Goal: Task Accomplishment & Management: Manage account settings

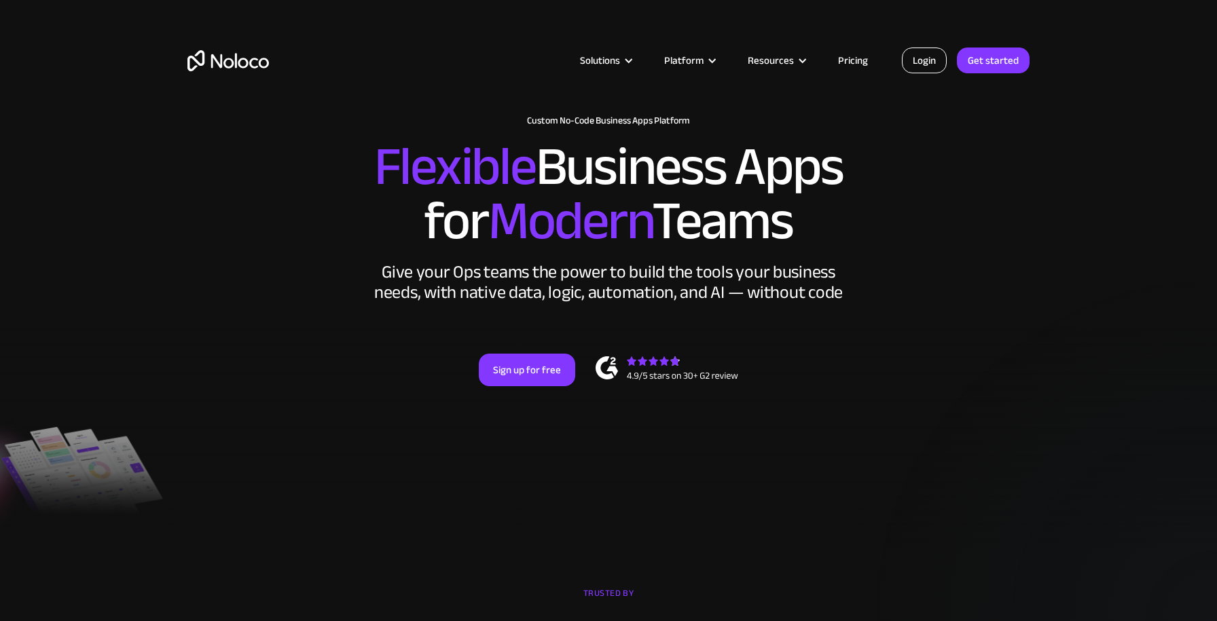
click at [921, 58] on link "Login" at bounding box center [924, 61] width 45 height 26
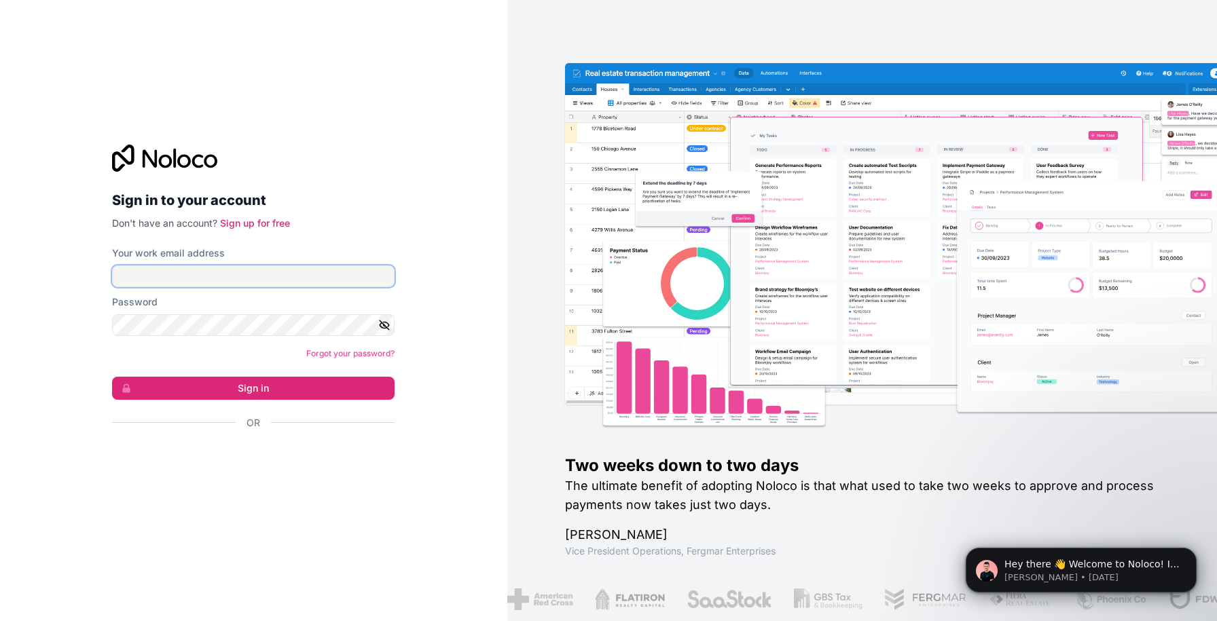
type input "zoe@gapconsulting.io"
click at [214, 278] on input "zoe@gapconsulting.io" at bounding box center [253, 276] width 282 height 22
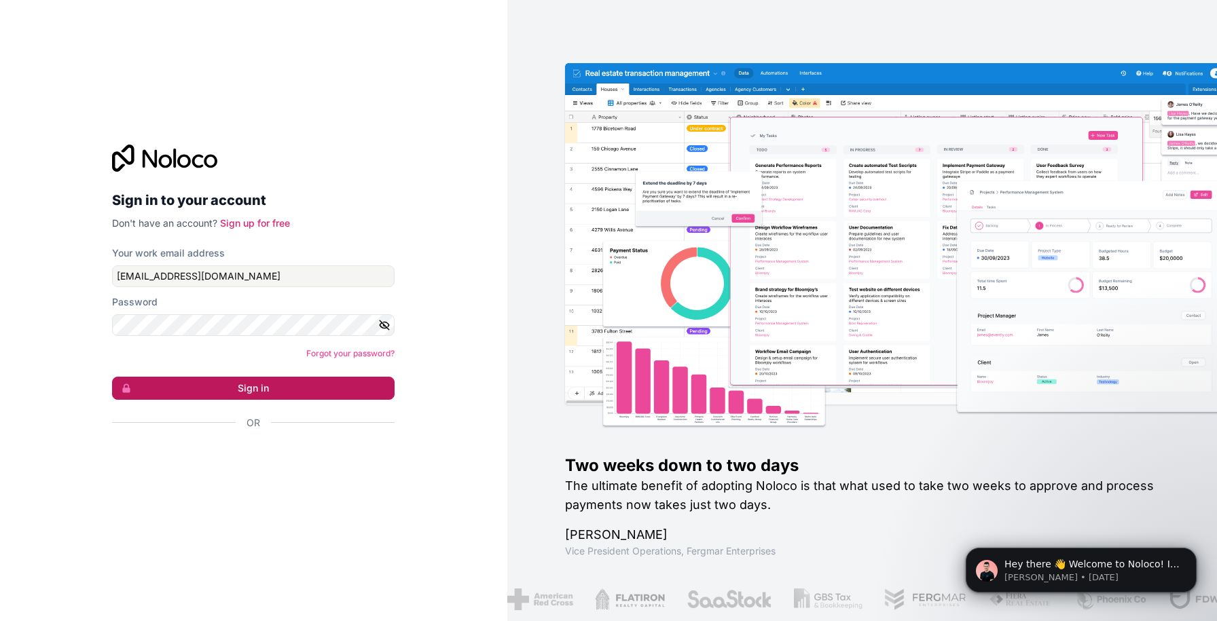
click at [146, 382] on button "Sign in" at bounding box center [253, 388] width 282 height 23
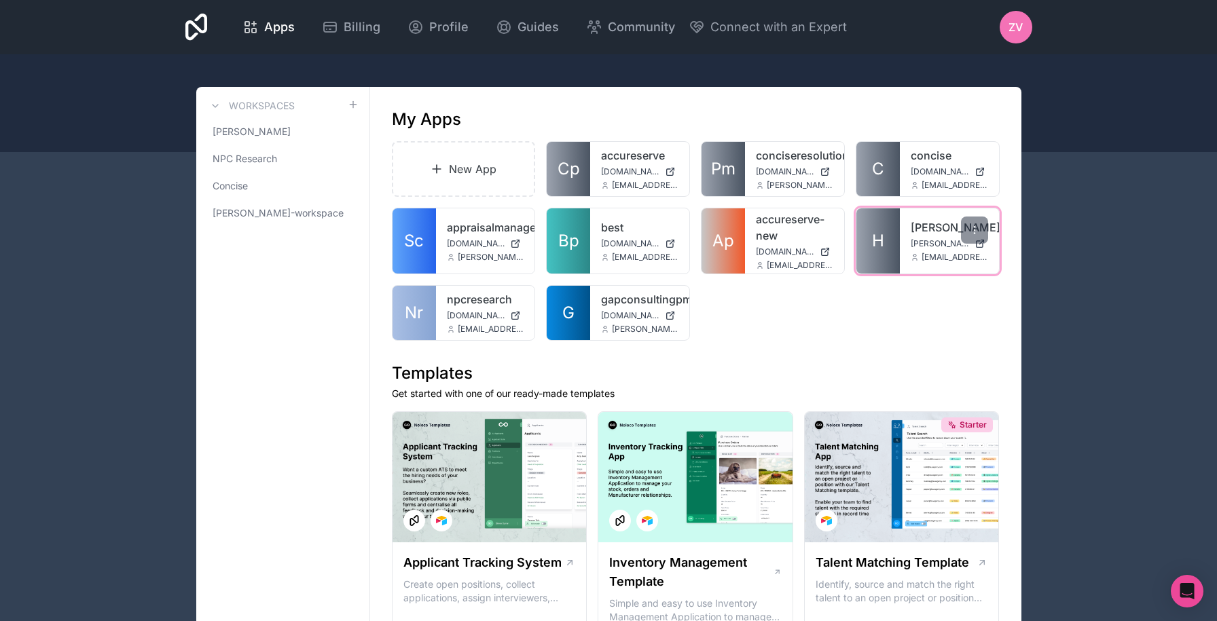
click at [876, 244] on span "H" at bounding box center [878, 241] width 12 height 22
